Goal: Information Seeking & Learning: Learn about a topic

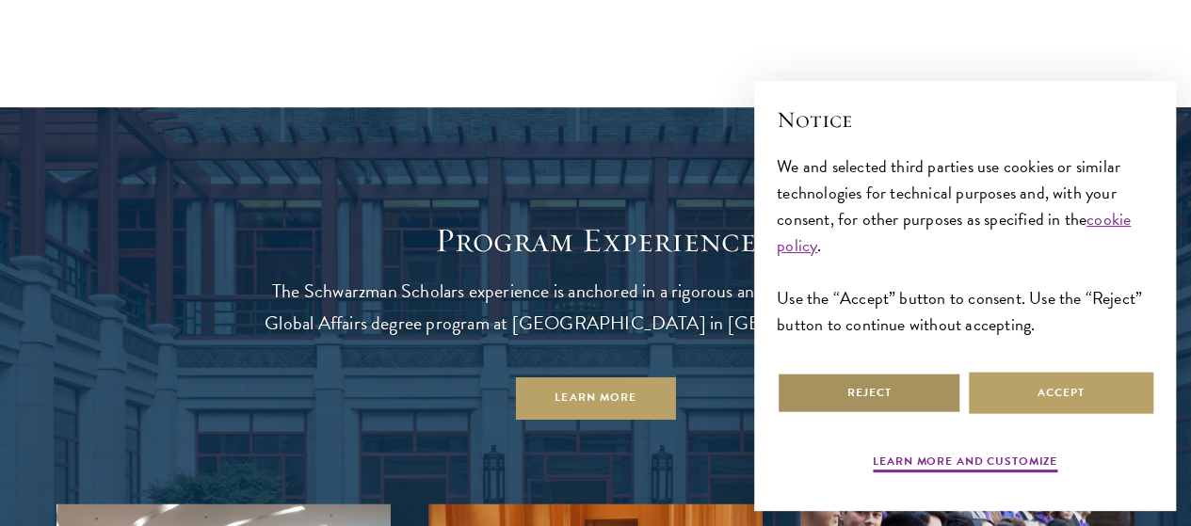
click at [831, 397] on button "Reject" at bounding box center [869, 393] width 185 height 42
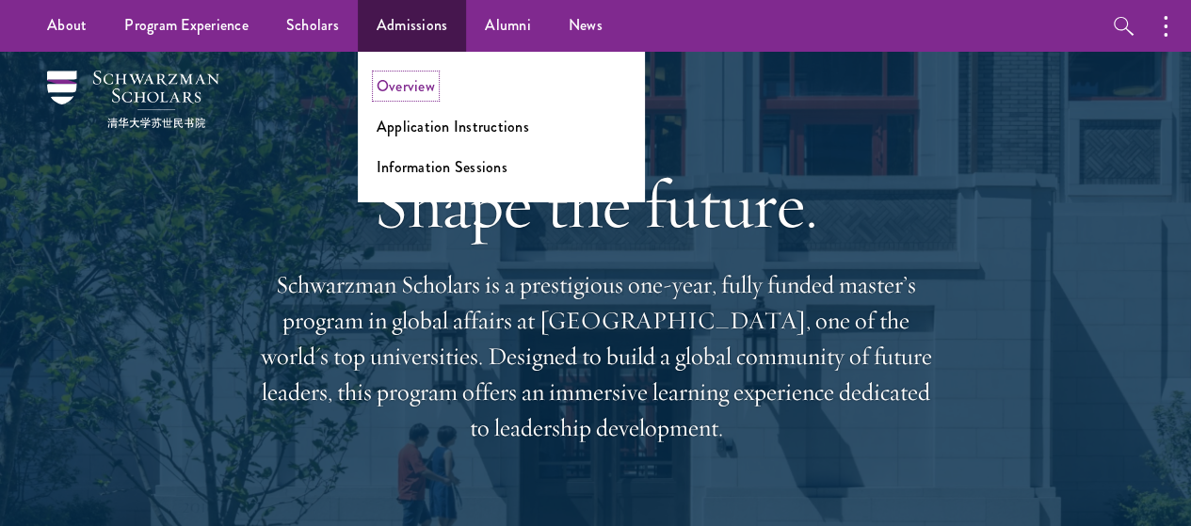
click at [395, 95] on link "Overview" at bounding box center [406, 86] width 58 height 22
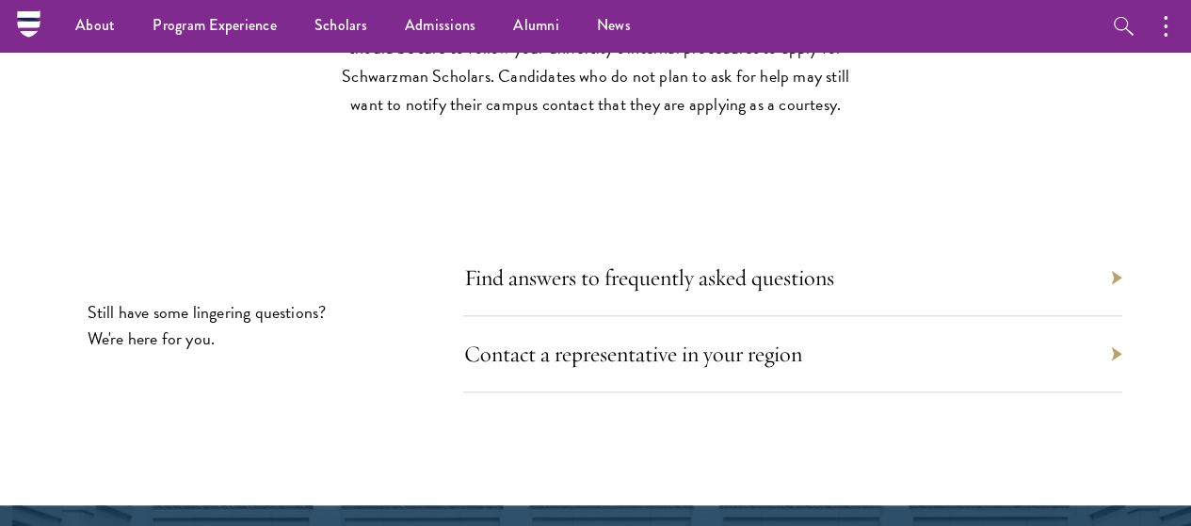
scroll to position [8106, 0]
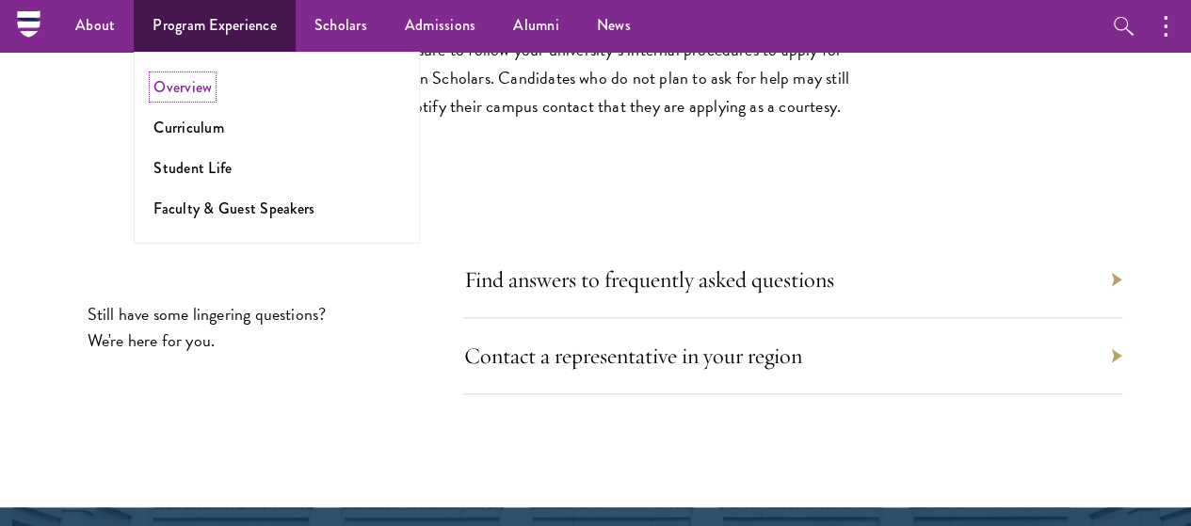
click at [190, 84] on link "Overview" at bounding box center [182, 87] width 58 height 22
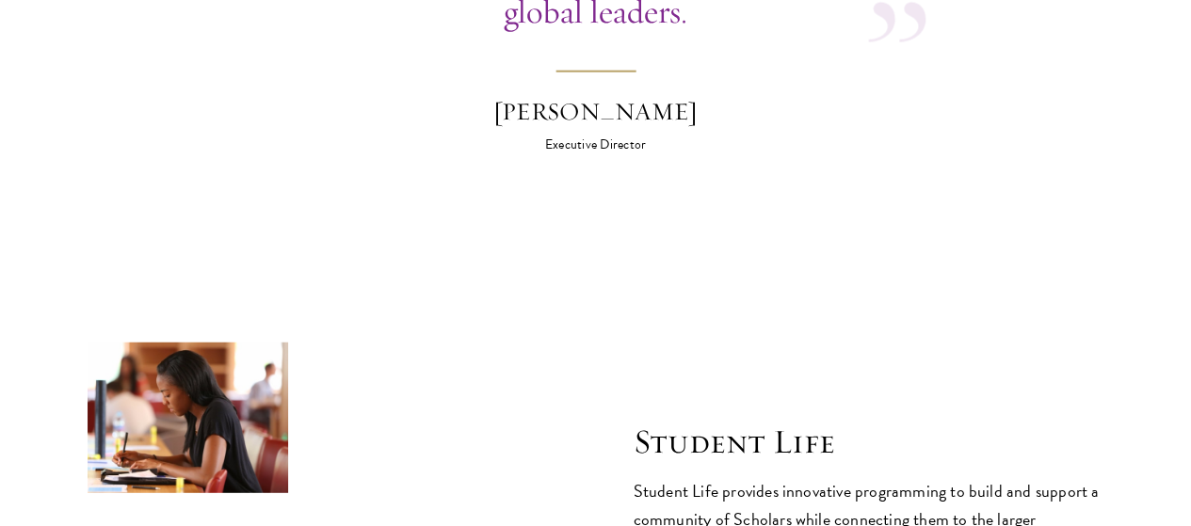
scroll to position [5999, 0]
